Goal: Information Seeking & Learning: Learn about a topic

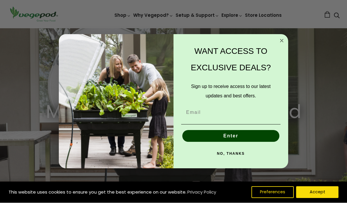
click at [283, 36] on form "WANT ACCESS TO EXCLUSIVE DEALS? Sign up to receive access to our latest updates…" at bounding box center [174, 101] width 230 height 134
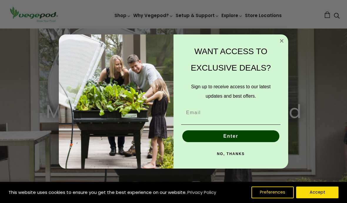
click at [281, 38] on circle "Close dialog" at bounding box center [282, 40] width 7 height 7
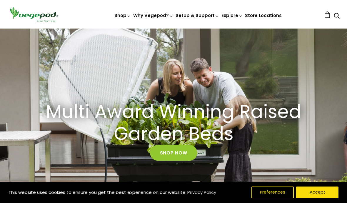
click at [273, 192] on button "Preferences" at bounding box center [273, 193] width 42 height 12
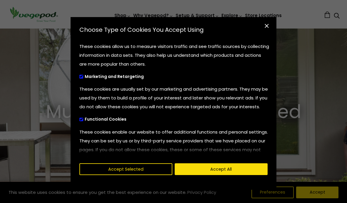
scroll to position [15, 0]
click at [81, 121] on label "Functional Cookies" at bounding box center [110, 119] width 63 height 4
click at [79, 121] on input "Functional Cookies" at bounding box center [79, 119] width 0 height 4
click at [82, 121] on span "cookies preferences popup" at bounding box center [81, 120] width 4 height 4
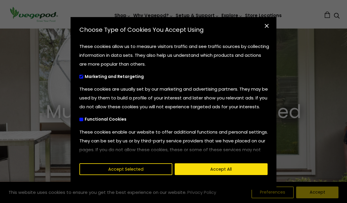
click at [79, 121] on input "Functional Cookies" at bounding box center [79, 119] width 0 height 4
click at [82, 121] on label "Functional Cookies" at bounding box center [110, 119] width 63 height 4
click at [79, 121] on input "Functional Cookies" at bounding box center [79, 119] width 0 height 4
checkbox input "false"
click at [82, 78] on span "cookies preferences popup" at bounding box center [81, 77] width 4 height 4
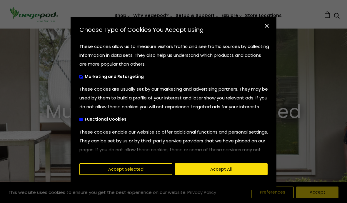
click at [79, 78] on input "Marketing and Retargeting" at bounding box center [79, 76] width 0 height 4
click at [85, 75] on label "Marketing and Retargeting" at bounding box center [119, 76] width 80 height 4
click at [79, 75] on input "Marketing and Retargeting" at bounding box center [79, 76] width 0 height 4
checkbox input "true"
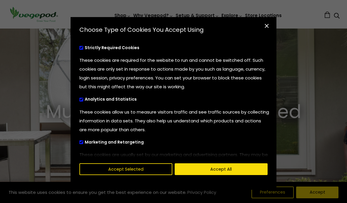
scroll to position [0, 0]
click at [83, 98] on span "cookies preferences popup" at bounding box center [81, 100] width 4 height 4
click at [79, 98] on input "Analytics and Statistics" at bounding box center [79, 99] width 0 height 4
checkbox input "false"
click at [79, 140] on input "Marketing and Retargeting" at bounding box center [79, 142] width 0 height 4
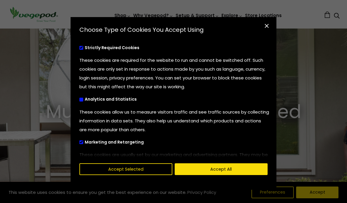
checkbox input "false"
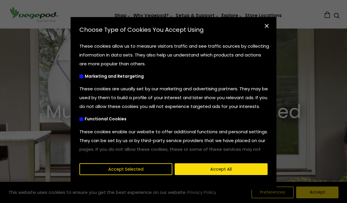
scroll to position [66, 0]
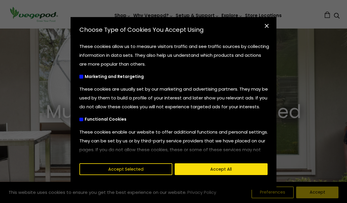
click at [138, 175] on button "Accept Selected" at bounding box center [125, 169] width 93 height 12
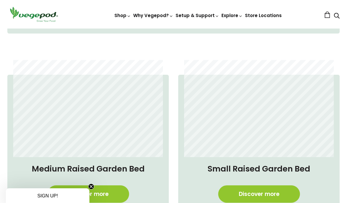
scroll to position [381, 0]
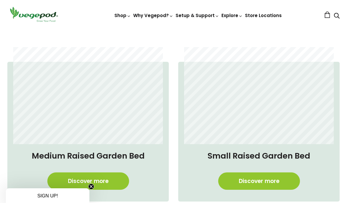
click at [112, 184] on link "Discover more" at bounding box center [88, 180] width 82 height 17
